Goal: Task Accomplishment & Management: Complete application form

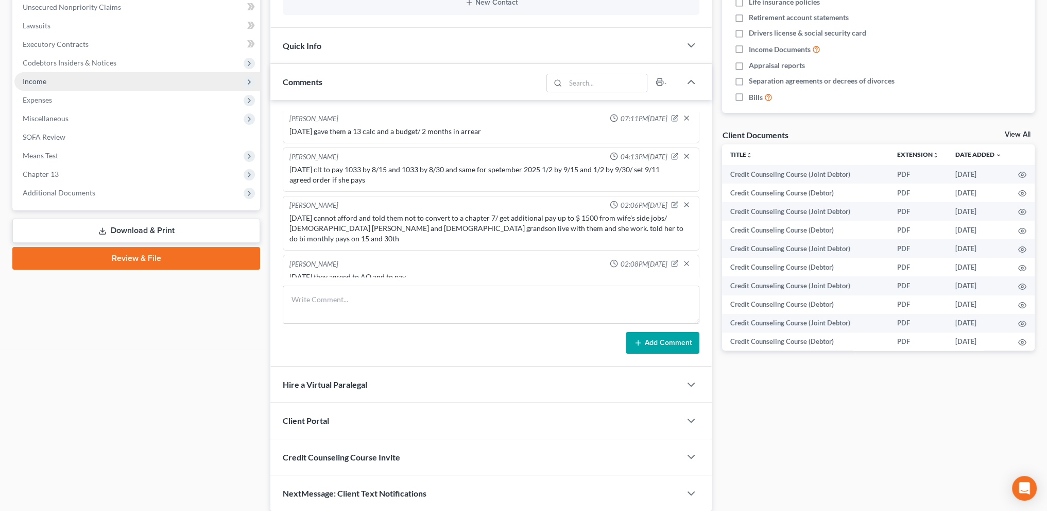
scroll to position [77, 0]
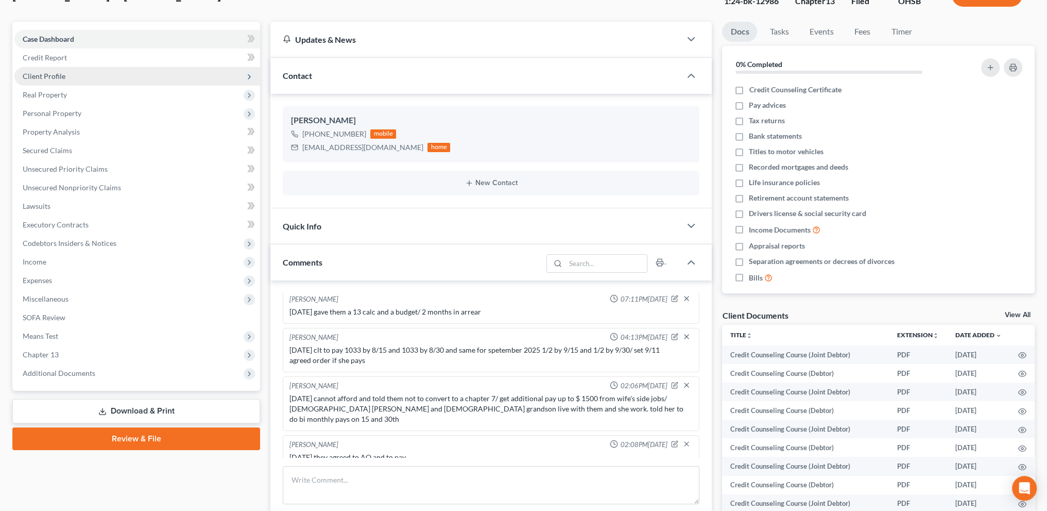
click at [48, 74] on span "Client Profile" at bounding box center [44, 76] width 43 height 9
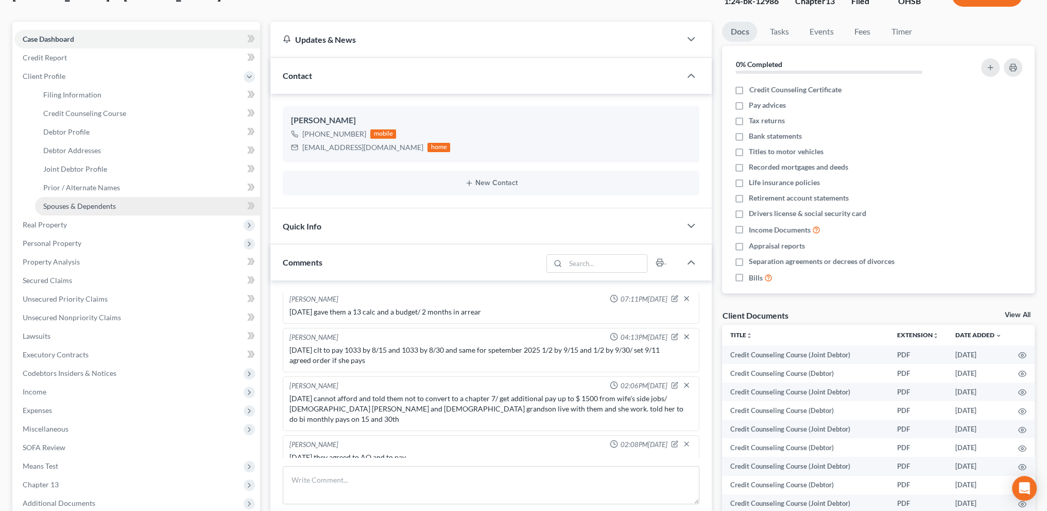
click at [72, 204] on span "Spouses & Dependents" at bounding box center [79, 205] width 73 height 9
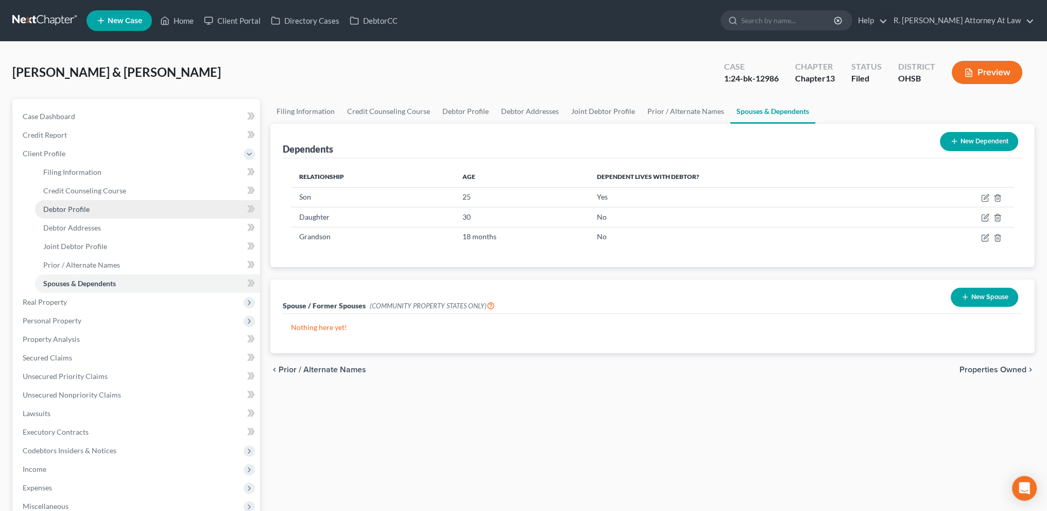
click at [76, 212] on span "Debtor Profile" at bounding box center [66, 209] width 46 height 9
select select "1"
select select "2"
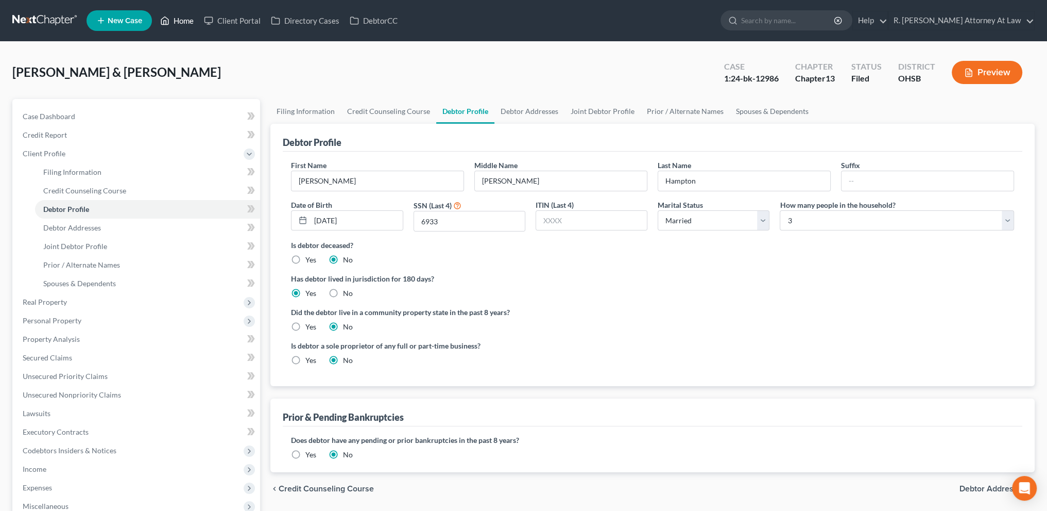
click at [177, 18] on link "Home" at bounding box center [177, 20] width 44 height 19
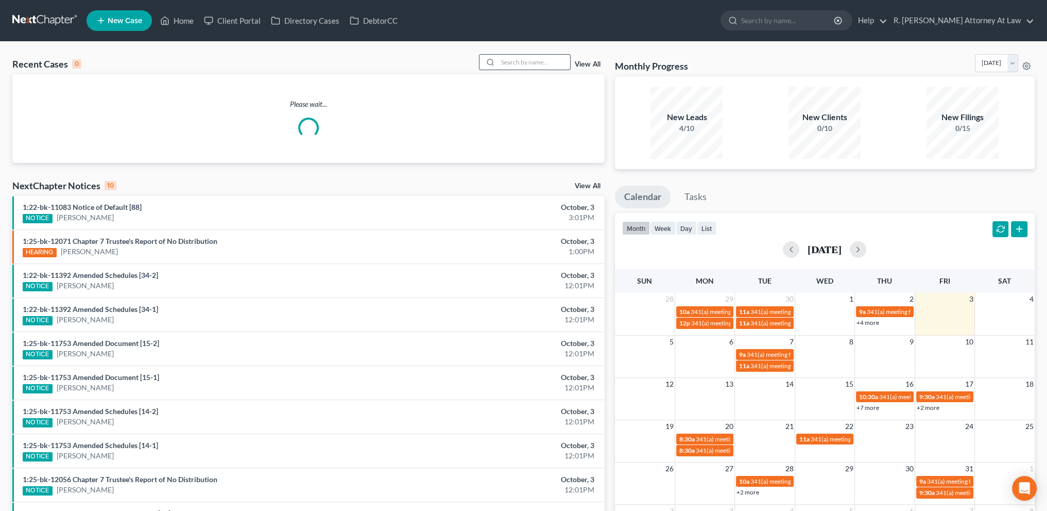
click at [533, 65] on input "search" at bounding box center [534, 62] width 72 height 15
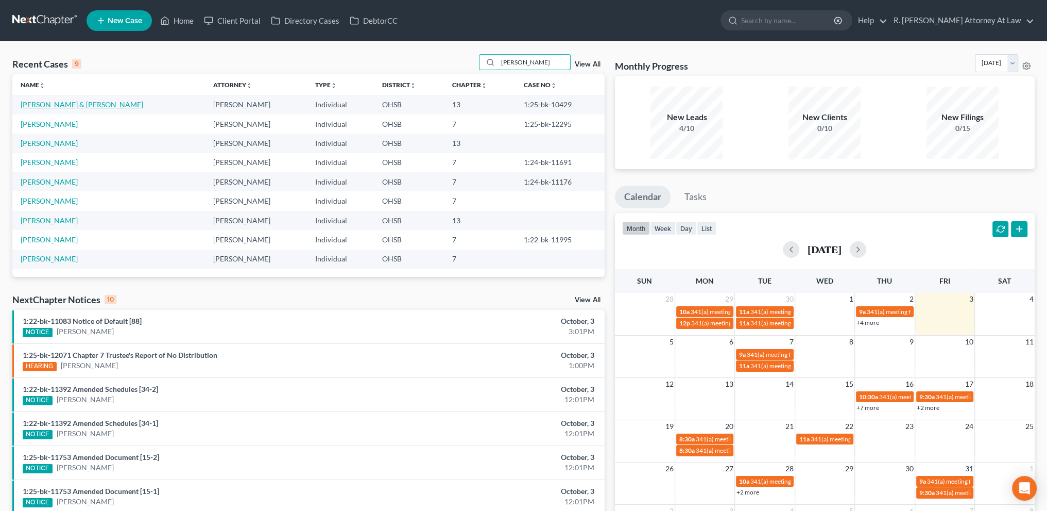
type input "[PERSON_NAME]"
click at [65, 105] on link "[PERSON_NAME] & [PERSON_NAME]" at bounding box center [82, 104] width 123 height 9
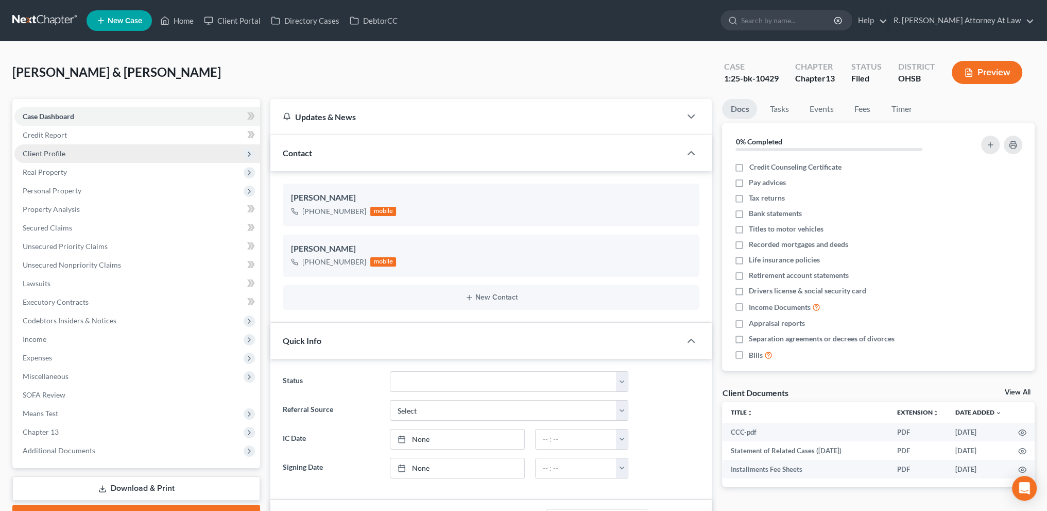
click at [35, 150] on span "Client Profile" at bounding box center [44, 153] width 43 height 9
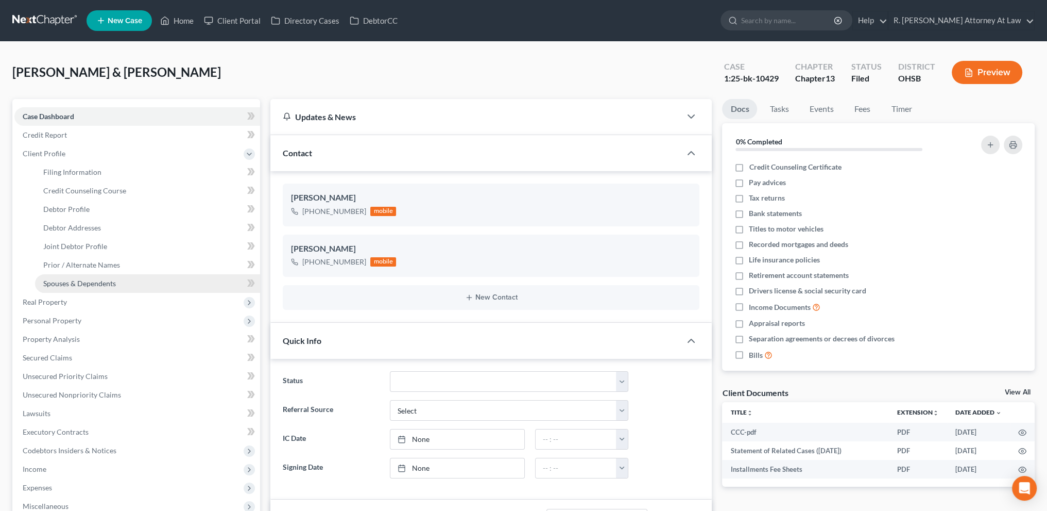
click at [70, 280] on span "Spouses & Dependents" at bounding box center [79, 283] width 73 height 9
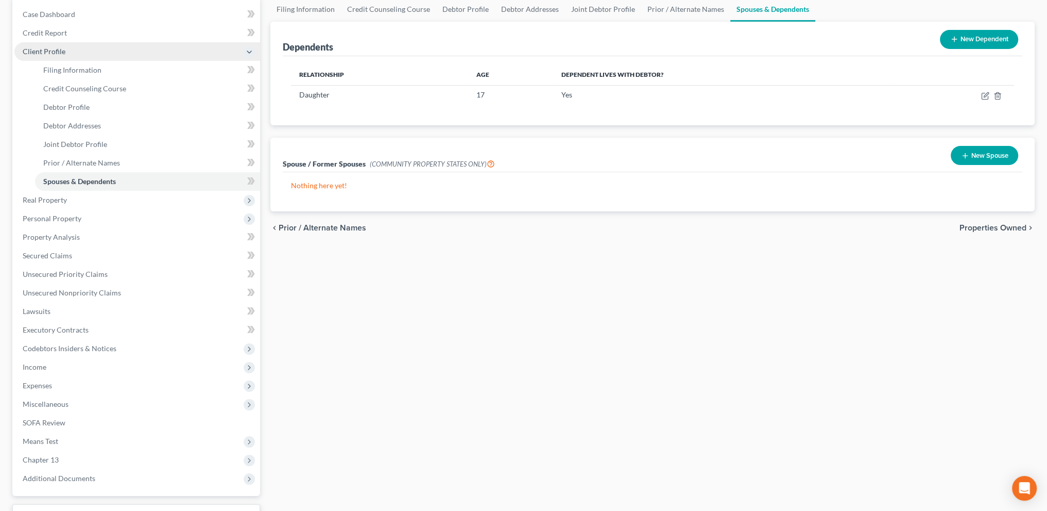
scroll to position [184, 0]
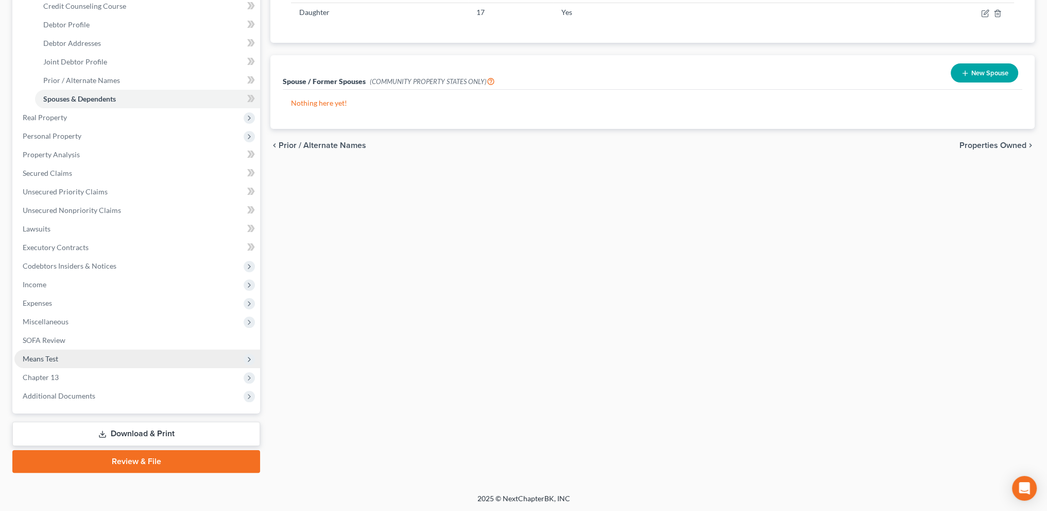
click at [48, 358] on span "Means Test" at bounding box center [41, 358] width 36 height 9
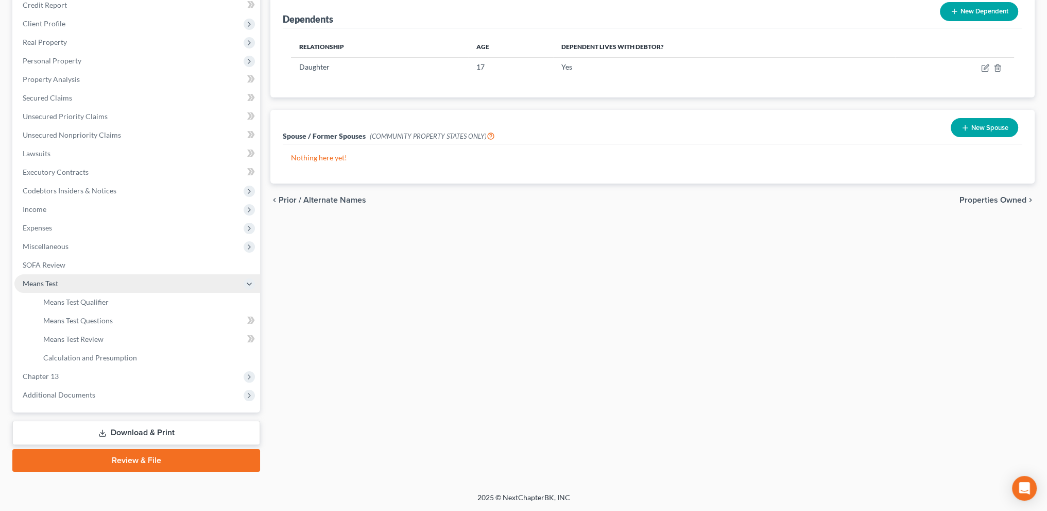
scroll to position [129, 0]
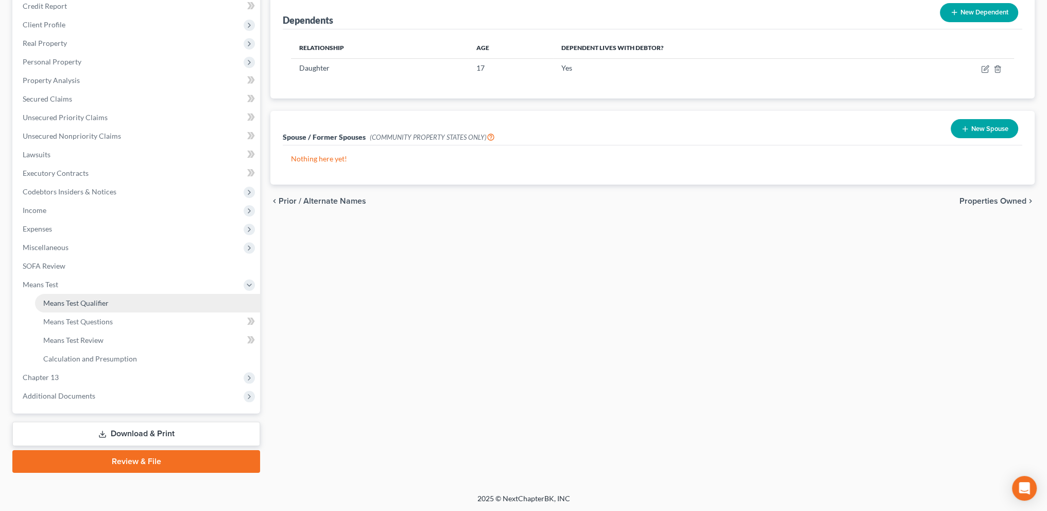
click at [65, 304] on span "Means Test Qualifier" at bounding box center [75, 302] width 65 height 9
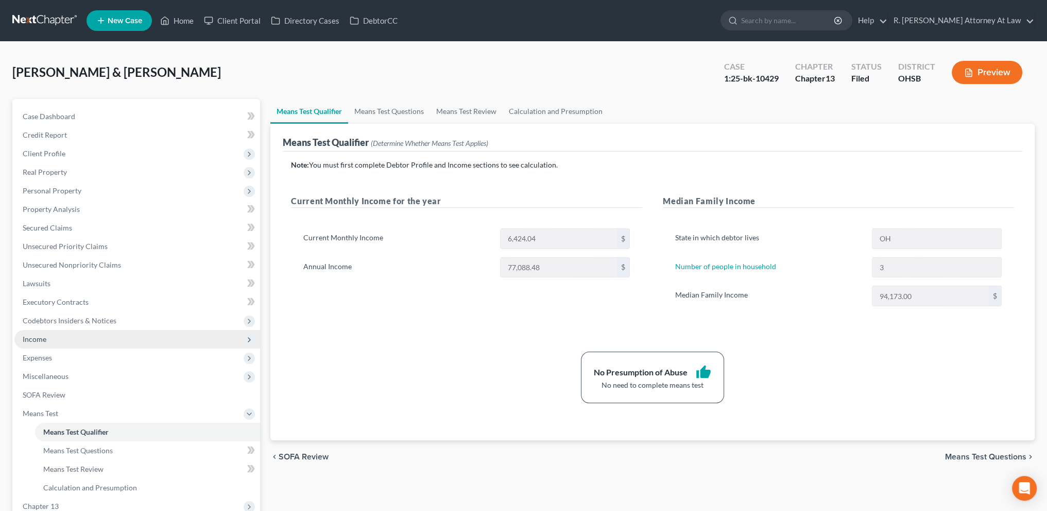
click at [44, 337] on span "Income" at bounding box center [35, 338] width 24 height 9
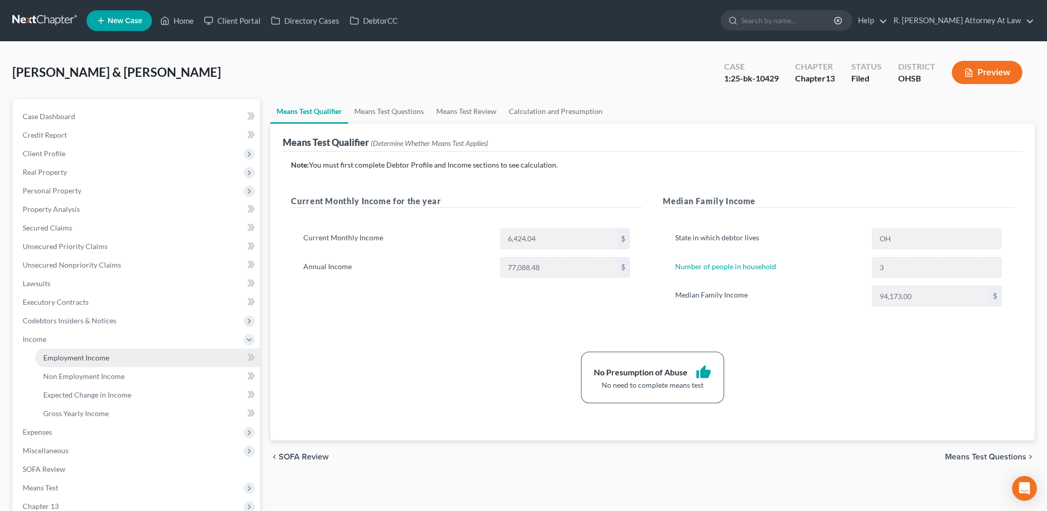
click at [60, 358] on span "Employment Income" at bounding box center [76, 357] width 66 height 9
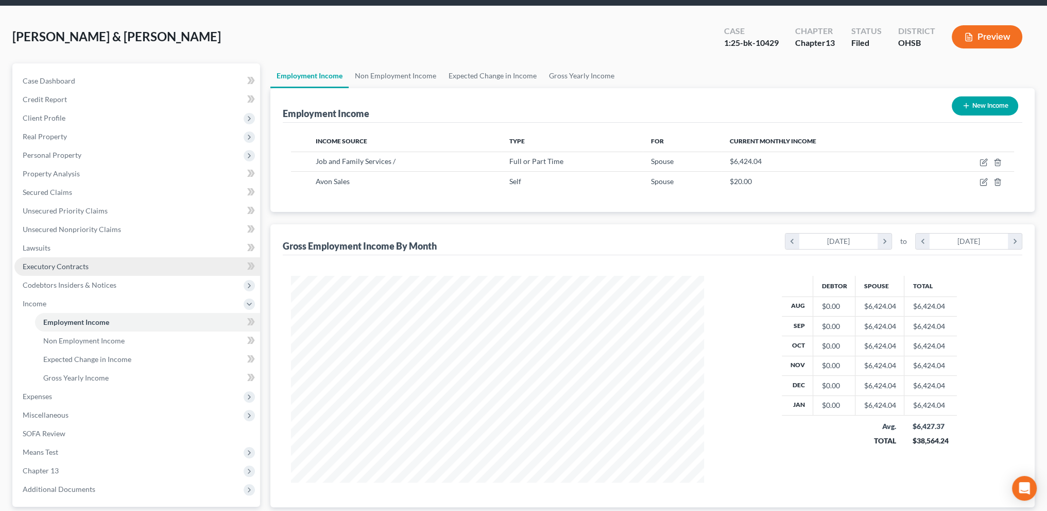
scroll to position [64, 0]
